Goal: Find contact information: Find contact information

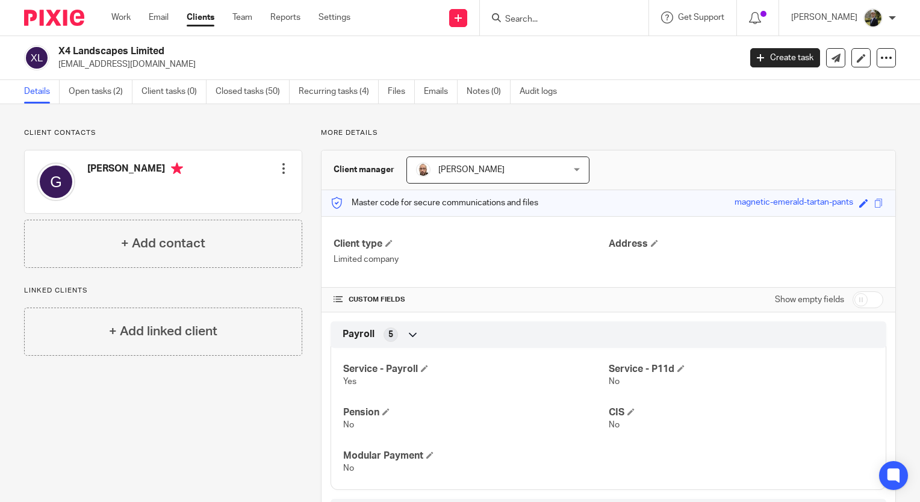
click at [549, 20] on input "Search" at bounding box center [558, 19] width 108 height 11
paste input "pure.cleaningservices@hotmail.com"
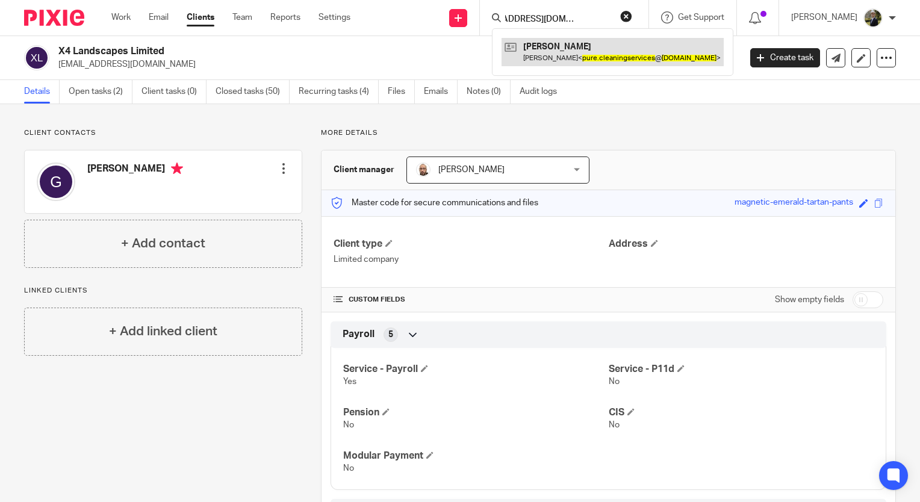
type input "pure.cleaningservices@hotmail.com"
click at [548, 48] on link at bounding box center [613, 52] width 222 height 28
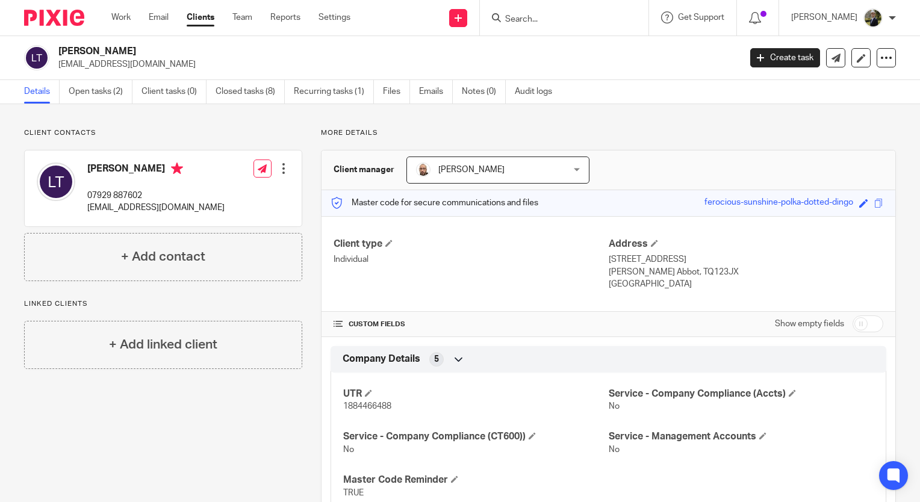
click at [533, 18] on input "Search" at bounding box center [558, 19] width 108 height 11
paste input "dwbricklayingandplastering@gmail.com"
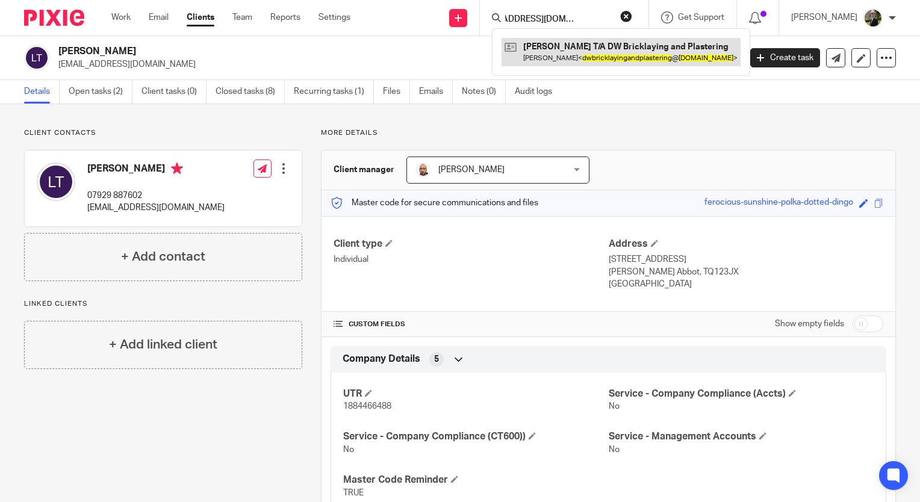
type input "dwbricklayingandplastering@gmail.com"
click at [559, 59] on link at bounding box center [621, 52] width 239 height 28
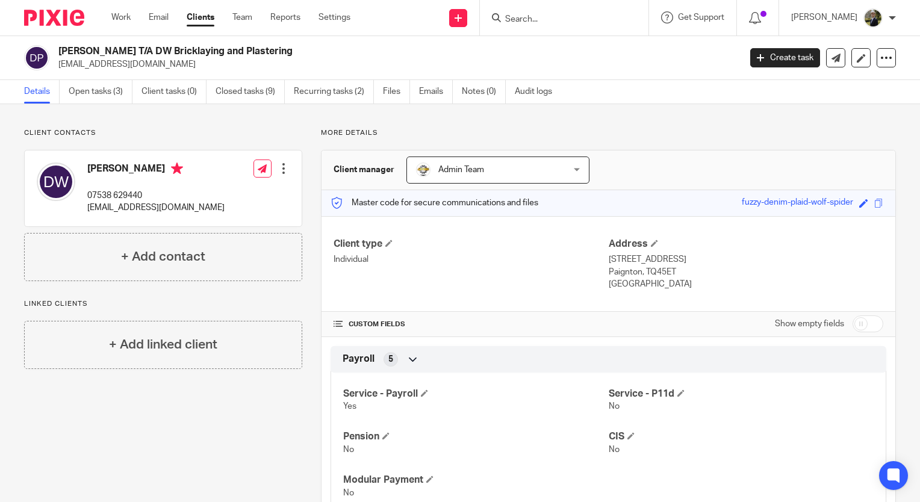
drag, startPoint x: 558, startPoint y: 30, endPoint x: 549, endPoint y: 20, distance: 13.3
click at [556, 26] on div at bounding box center [564, 18] width 169 height 36
click at [549, 20] on input "Search" at bounding box center [558, 19] width 108 height 11
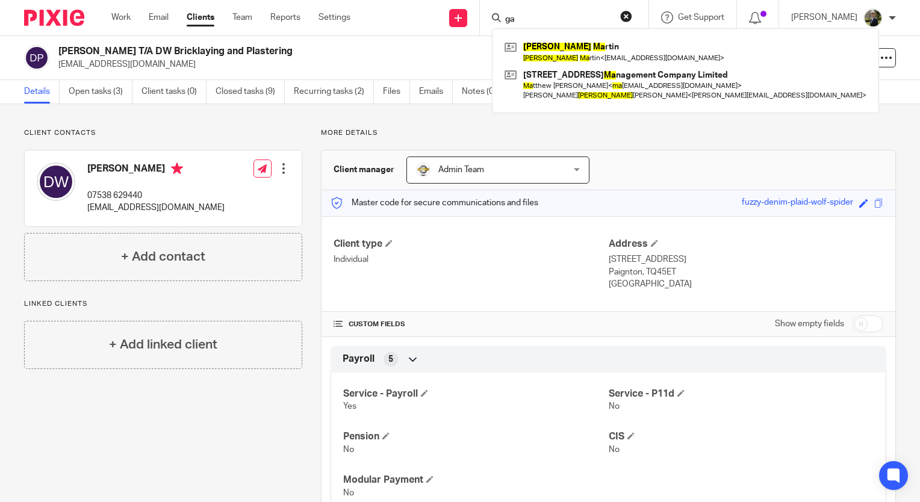
type input "g"
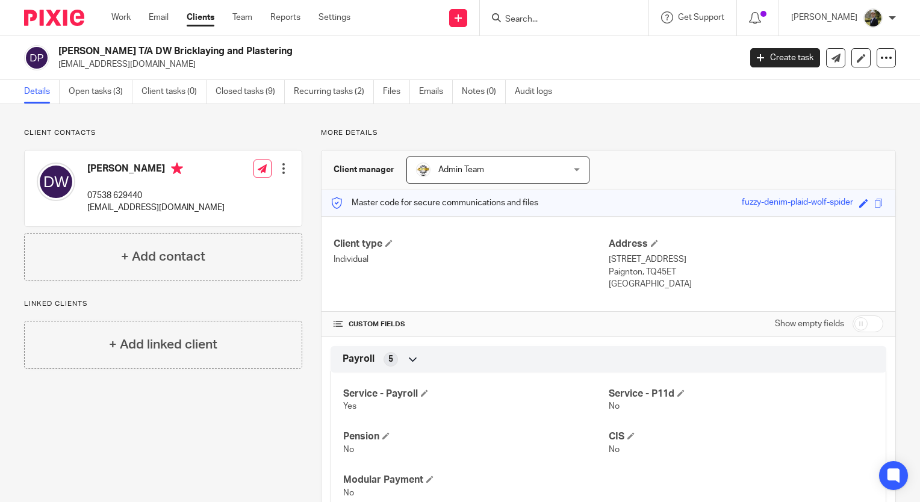
click at [567, 17] on input "Search" at bounding box center [558, 19] width 108 height 11
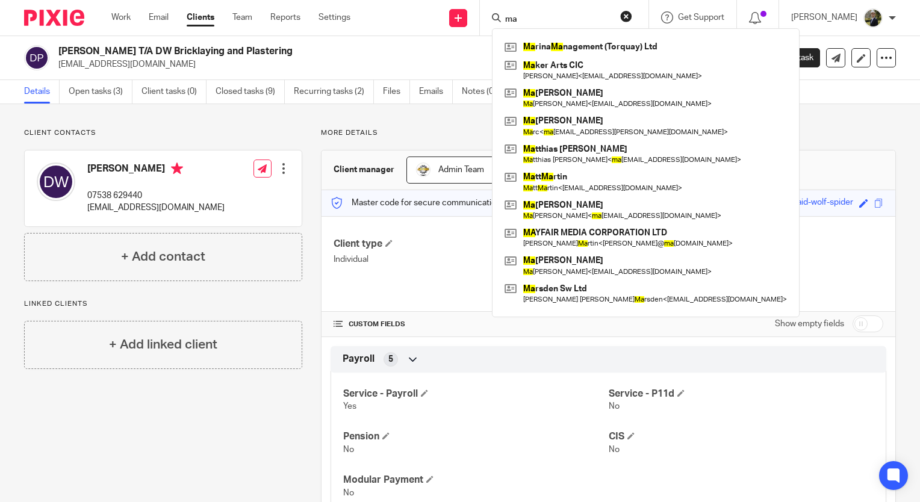
type input "m"
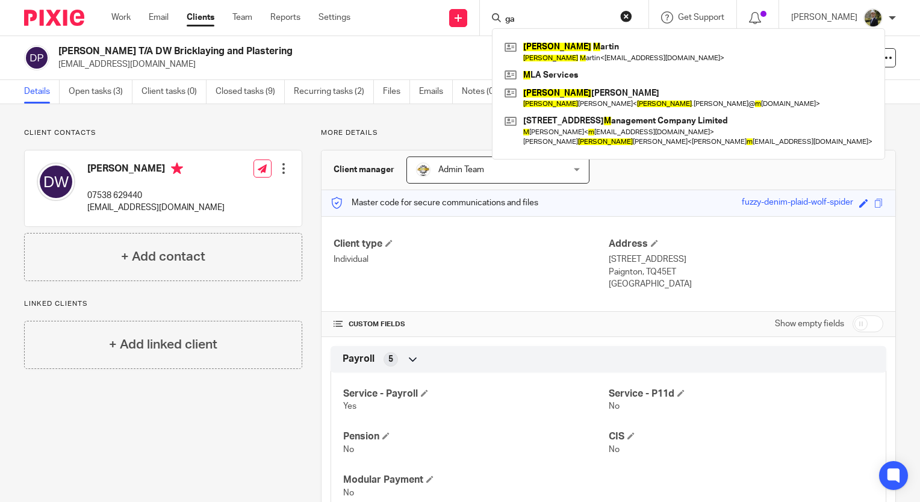
type input "g"
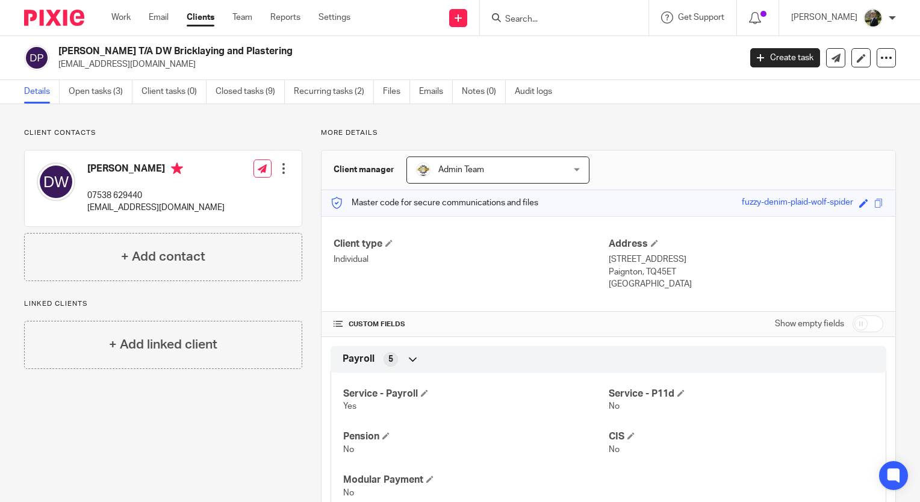
click at [551, 18] on input "Search" at bounding box center [558, 19] width 108 height 11
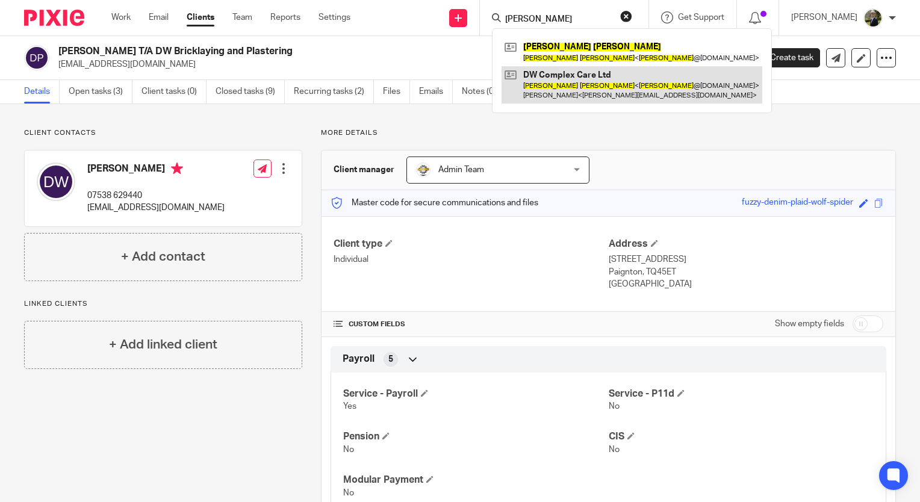
type input "wayne dean"
click at [576, 86] on link at bounding box center [632, 84] width 261 height 37
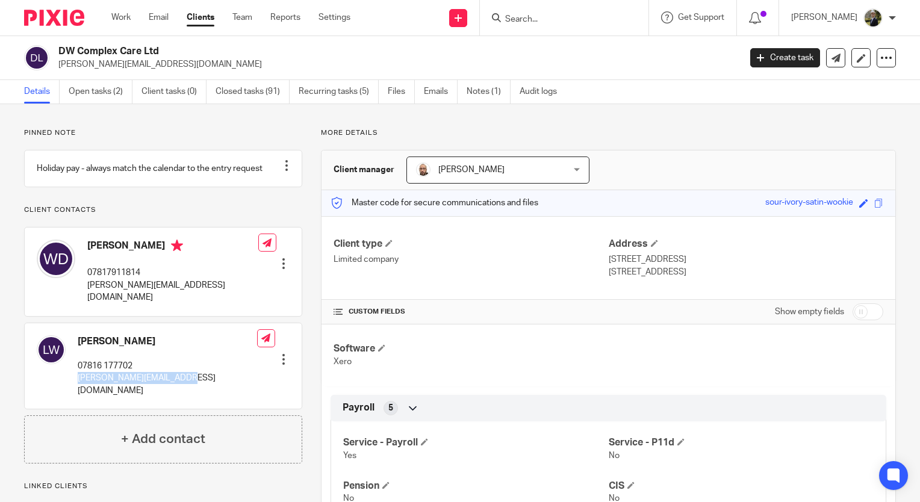
drag, startPoint x: 193, startPoint y: 381, endPoint x: 77, endPoint y: 387, distance: 115.8
click at [77, 387] on div "Lucy Woolcock 07816 177702 lucy@dwcomplexcare.co.uk Edit contact Create client …" at bounding box center [163, 366] width 277 height 86
copy p "lucy@dwcomplexcare.co.uk"
click at [564, 14] on input "Search" at bounding box center [558, 19] width 108 height 11
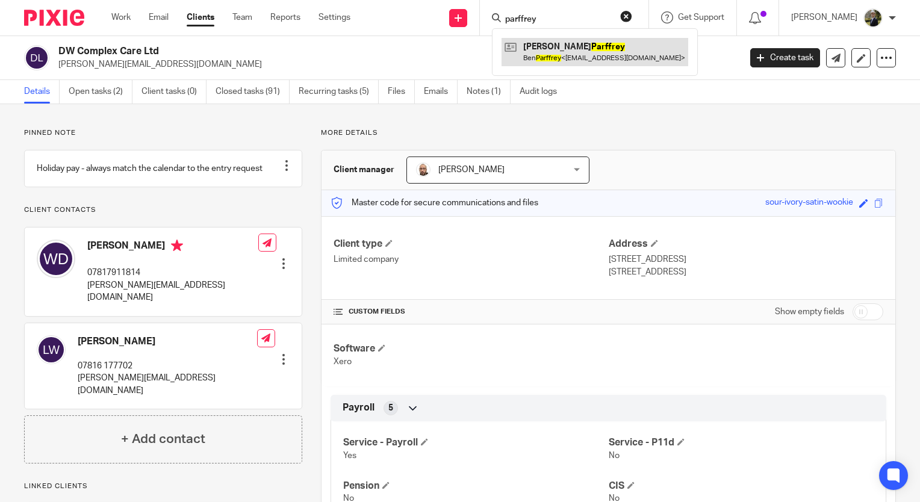
type input "parffrey"
click at [586, 52] on link at bounding box center [595, 52] width 187 height 28
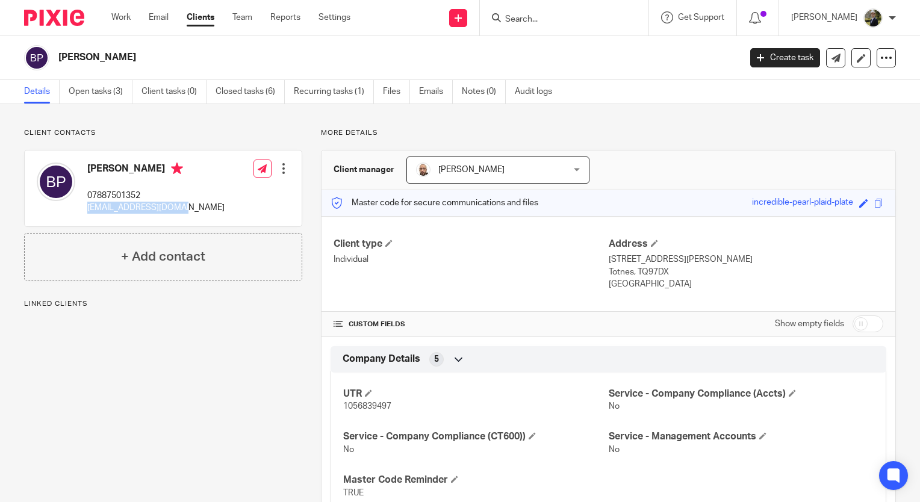
drag, startPoint x: 194, startPoint y: 212, endPoint x: 87, endPoint y: 209, distance: 106.6
click at [87, 209] on div "[PERSON_NAME] 07887501352 [EMAIL_ADDRESS][DOMAIN_NAME] Edit contact Create clie…" at bounding box center [163, 189] width 277 height 76
copy p "[EMAIL_ADDRESS][DOMAIN_NAME]"
drag, startPoint x: 574, startPoint y: 16, endPoint x: 556, endPoint y: 8, distance: 19.5
click at [570, 13] on form at bounding box center [568, 17] width 128 height 15
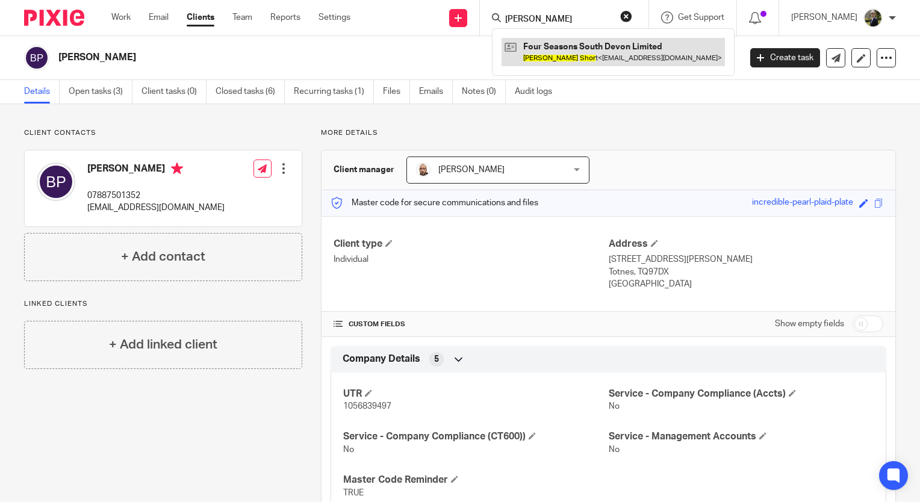
type input "caron shoi"
click at [565, 51] on link at bounding box center [613, 52] width 223 height 28
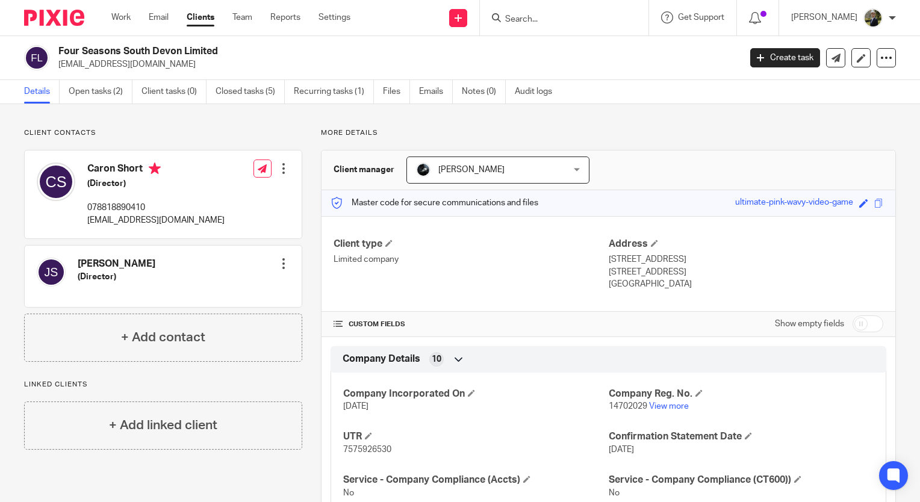
click at [539, 19] on input "Search" at bounding box center [558, 19] width 108 height 11
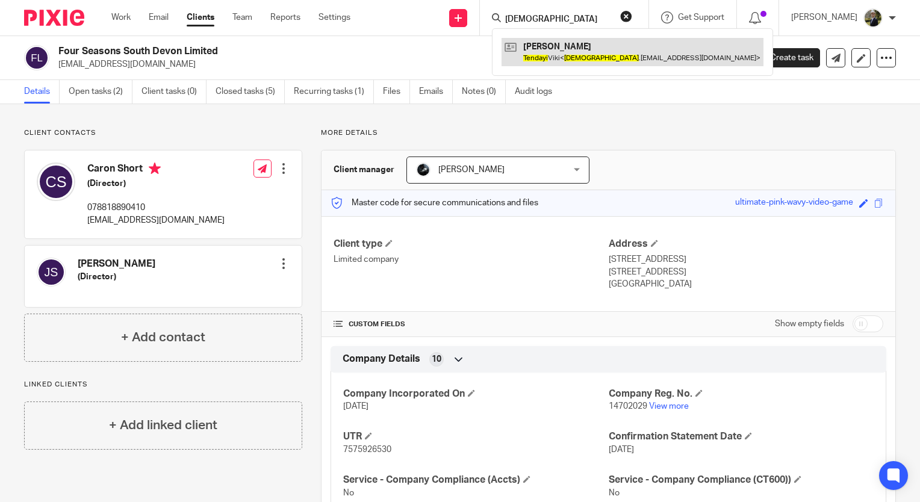
type input "[DEMOGRAPHIC_DATA]"
click at [574, 46] on link at bounding box center [633, 52] width 262 height 28
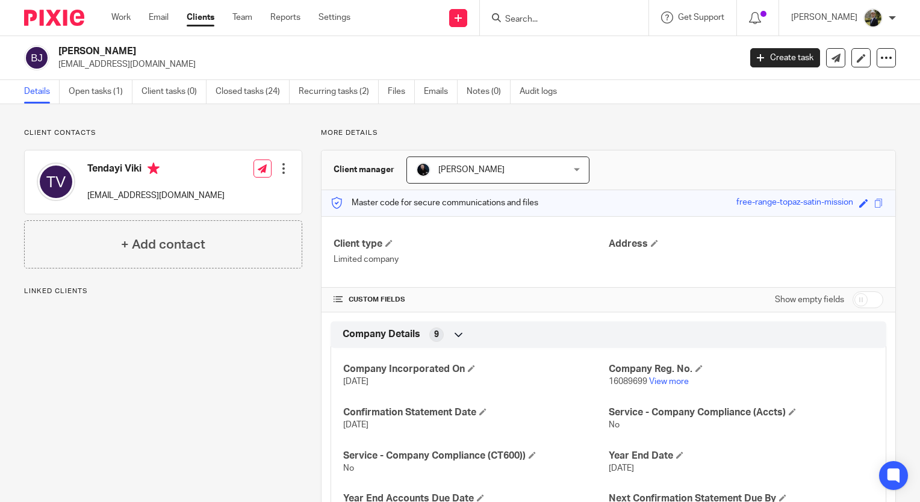
drag, startPoint x: 185, startPoint y: 69, endPoint x: 57, endPoint y: 70, distance: 128.3
click at [57, 70] on div "Benneli Jacobs tendayi.viki@bennelijacobs.co Create task Update from Companies …" at bounding box center [460, 58] width 920 height 44
copy p "tendayi.viki@bennelijacobs.co"
click at [540, 11] on form at bounding box center [568, 17] width 128 height 15
click at [542, 17] on input "Search" at bounding box center [558, 19] width 108 height 11
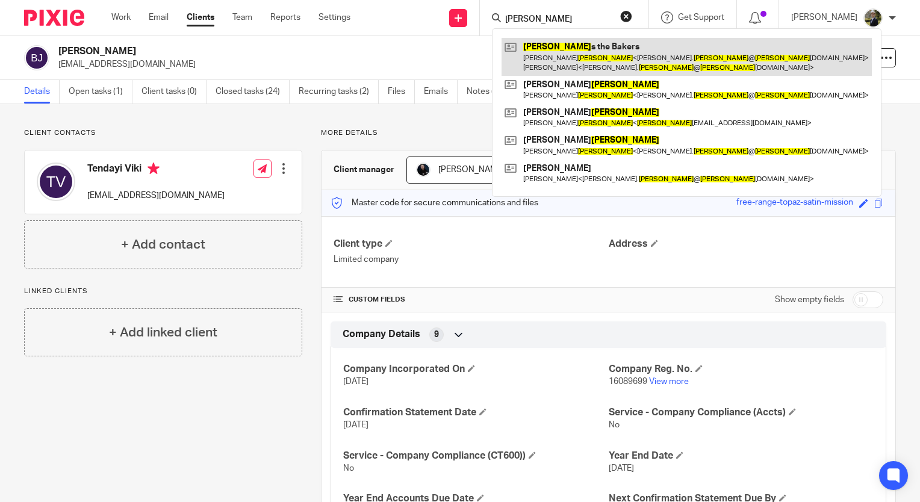
type input "hallett"
click at [580, 61] on link at bounding box center [687, 56] width 370 height 37
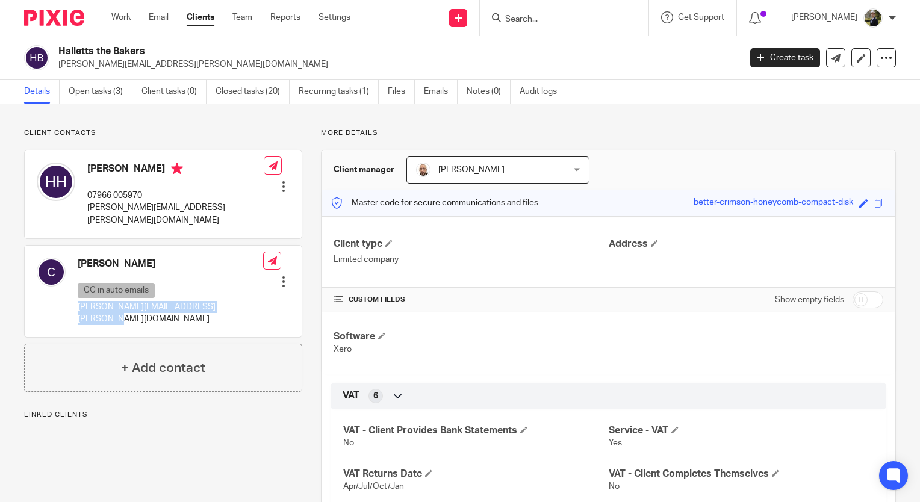
drag, startPoint x: 202, startPoint y: 295, endPoint x: 72, endPoint y: 298, distance: 130.1
click at [72, 298] on div "[PERSON_NAME] CC in auto emails [PERSON_NAME][EMAIL_ADDRESS][PERSON_NAME][DOMAI…" at bounding box center [163, 292] width 277 height 92
copy p "[PERSON_NAME][EMAIL_ADDRESS][PERSON_NAME][DOMAIN_NAME]"
click at [208, 126] on div "Client contacts [PERSON_NAME] CC in auto emails [PERSON_NAME][EMAIL_ADDRESS][PE…" at bounding box center [460, 510] width 920 height 813
click at [572, 14] on input "Search" at bounding box center [558, 19] width 108 height 11
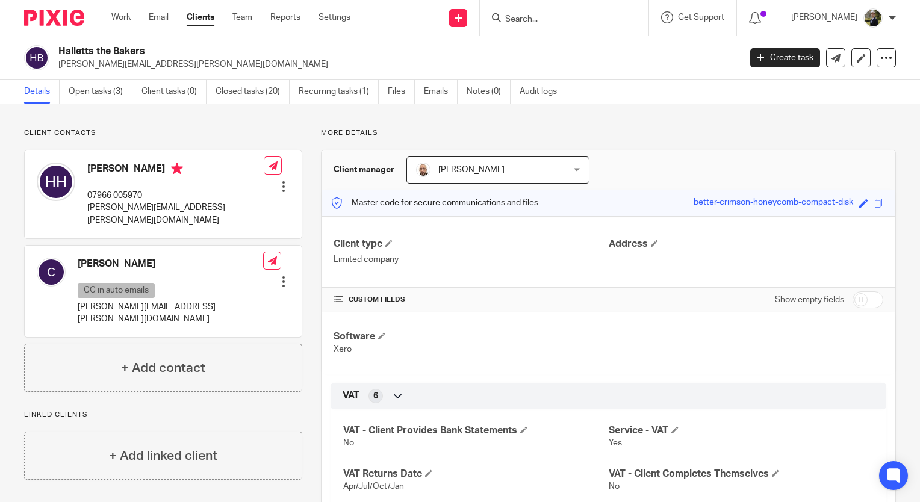
click at [537, 17] on input "Search" at bounding box center [558, 19] width 108 height 11
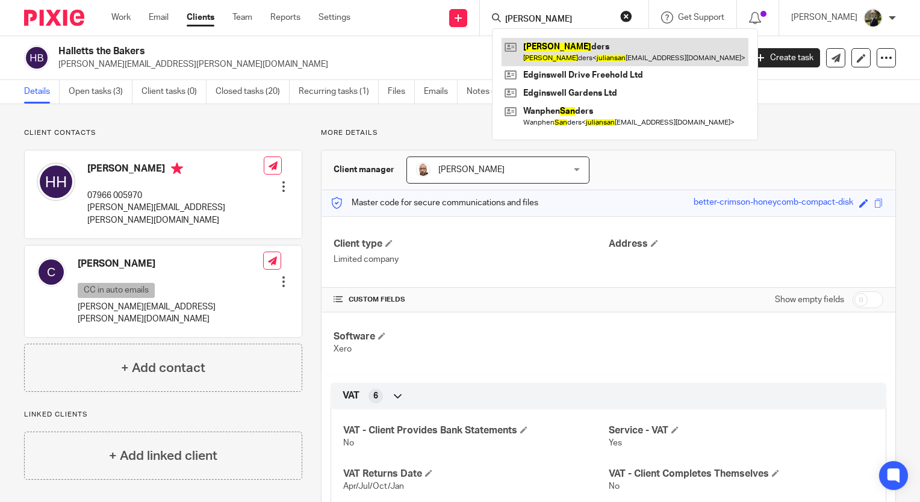
type input "[PERSON_NAME]"
click at [550, 55] on link at bounding box center [625, 52] width 247 height 28
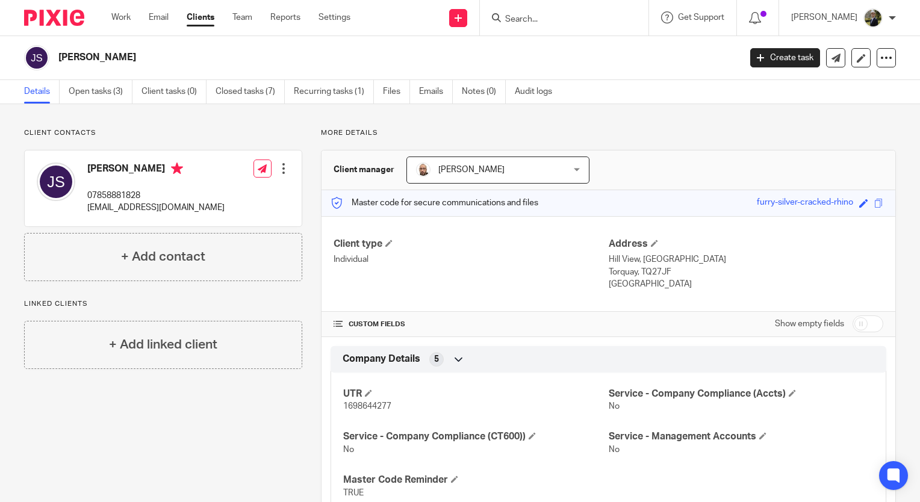
drag, startPoint x: 228, startPoint y: 213, endPoint x: 85, endPoint y: 225, distance: 143.8
click at [85, 225] on div "Julian Sanders 07858881828 juliansanders849@btinternet.com Edit contact Create …" at bounding box center [163, 189] width 277 height 76
copy p "juliansanders849@btinternet.com"
drag, startPoint x: 559, startPoint y: 15, endPoint x: 541, endPoint y: 9, distance: 18.5
click at [559, 14] on input "Search" at bounding box center [558, 19] width 108 height 11
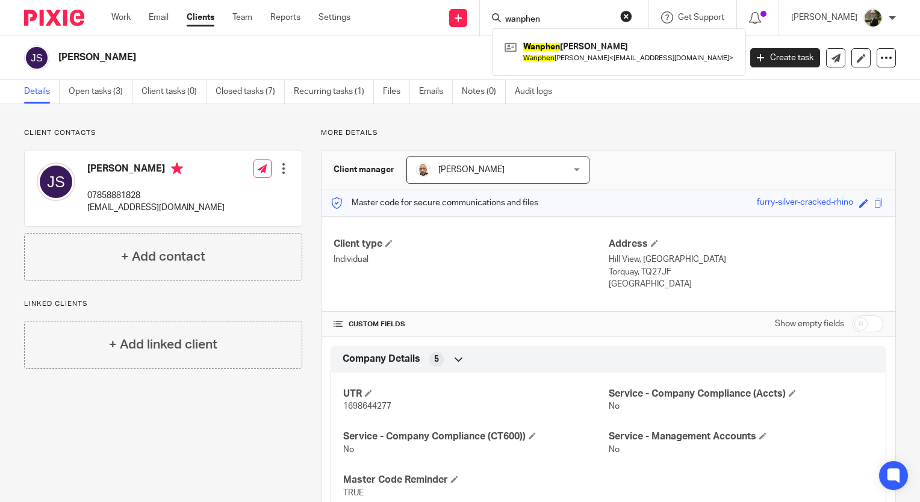
type input "wanphen"
